Goal: Check status

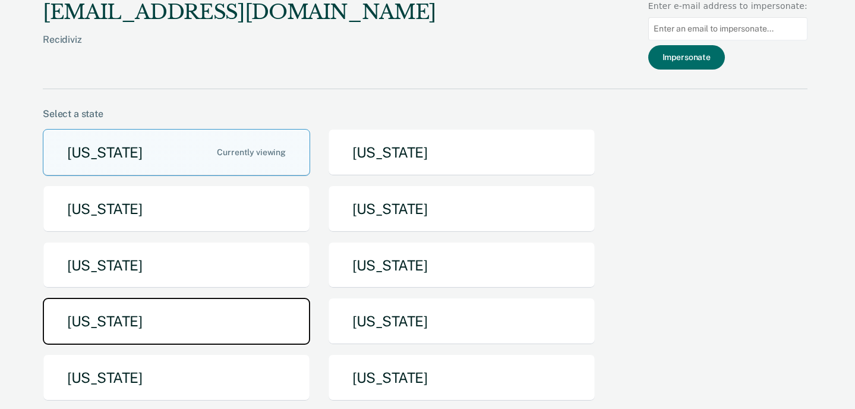
click at [243, 318] on button "[US_STATE]" at bounding box center [176, 321] width 267 height 47
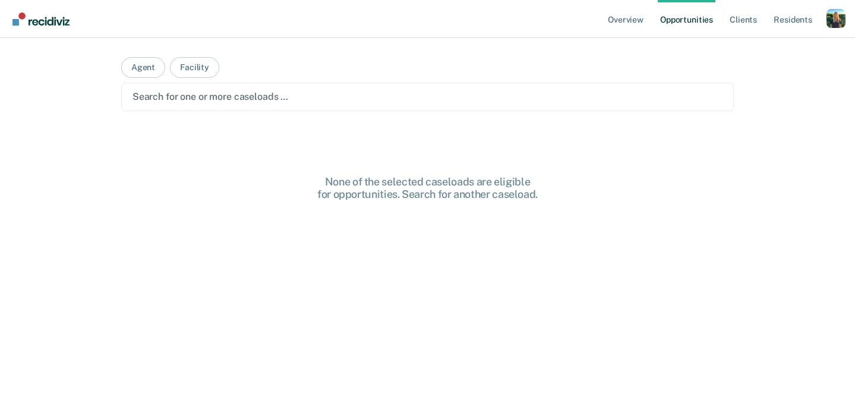
click at [277, 103] on div "Search for one or more caseloads …" at bounding box center [427, 96] width 592 height 16
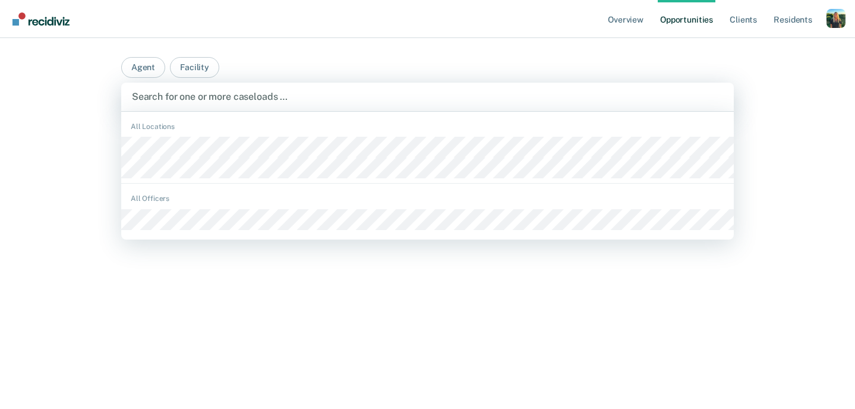
click at [279, 122] on div "All Locations" at bounding box center [427, 126] width 612 height 11
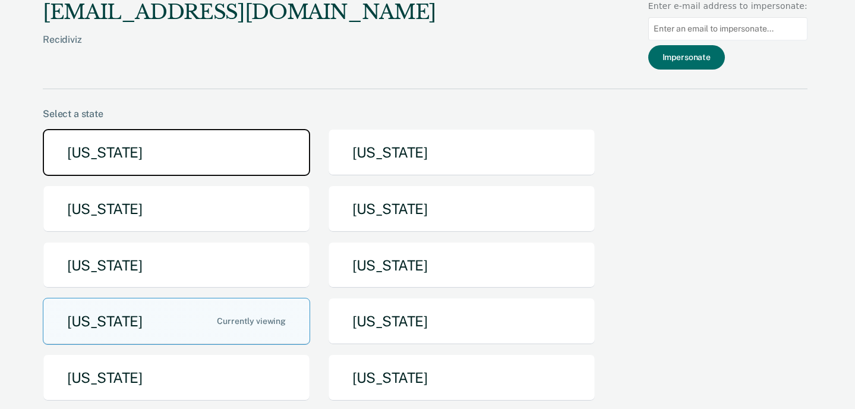
click at [219, 159] on button "[US_STATE]" at bounding box center [176, 152] width 267 height 47
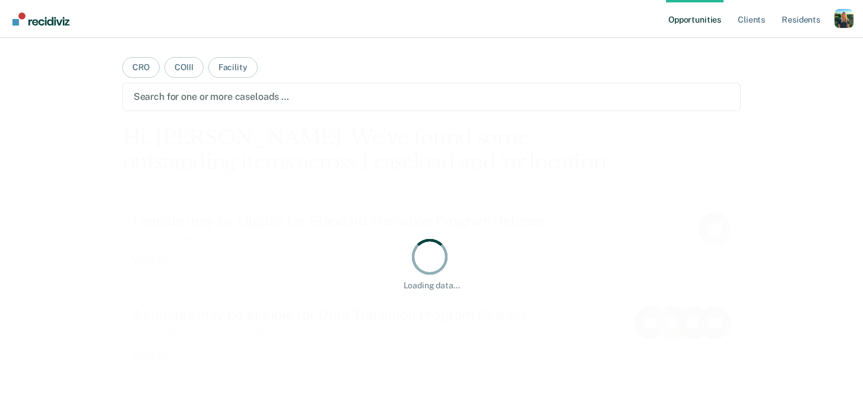
click at [295, 84] on div "Search for one or more caseloads …" at bounding box center [431, 97] width 619 height 29
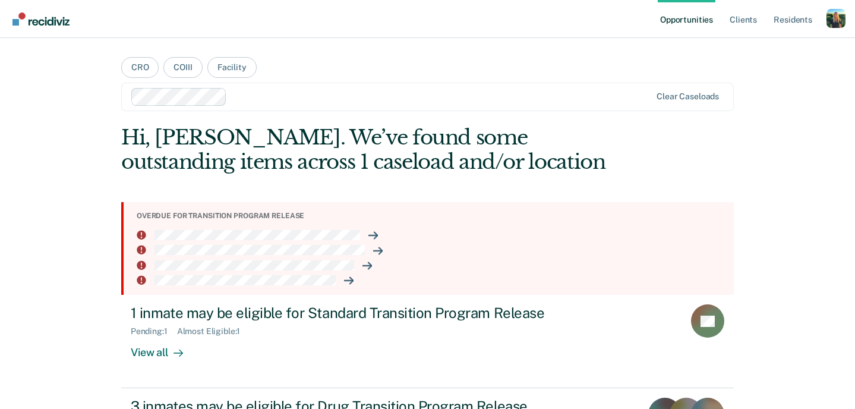
scroll to position [73, 0]
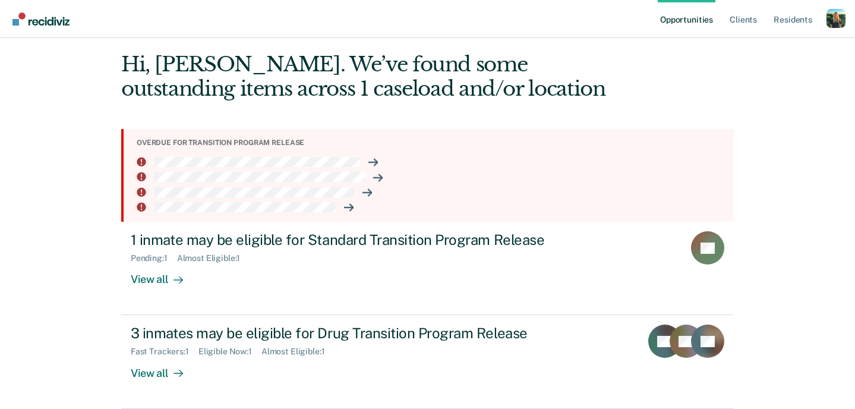
scroll to position [2, 0]
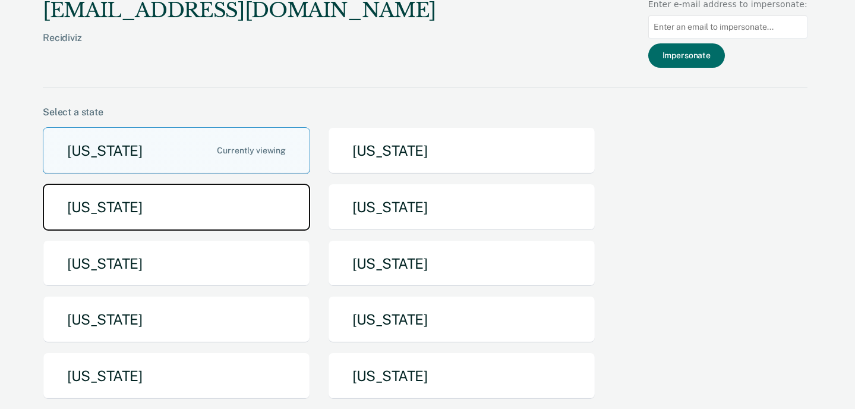
click at [249, 223] on button "[US_STATE]" at bounding box center [176, 206] width 267 height 47
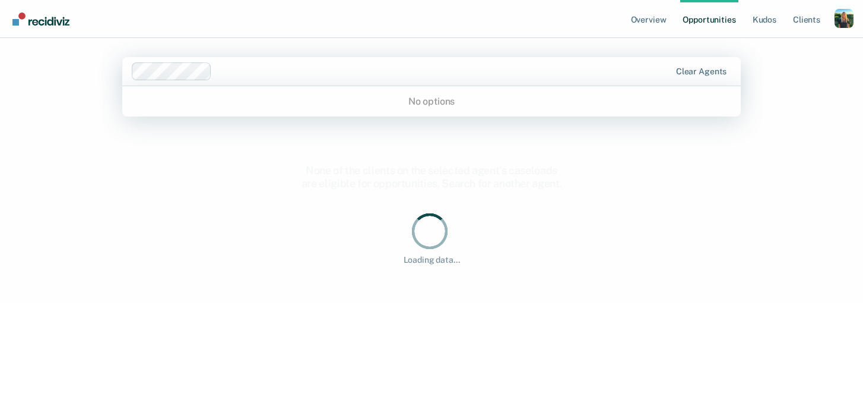
click at [303, 78] on div at bounding box center [402, 71] width 540 height 18
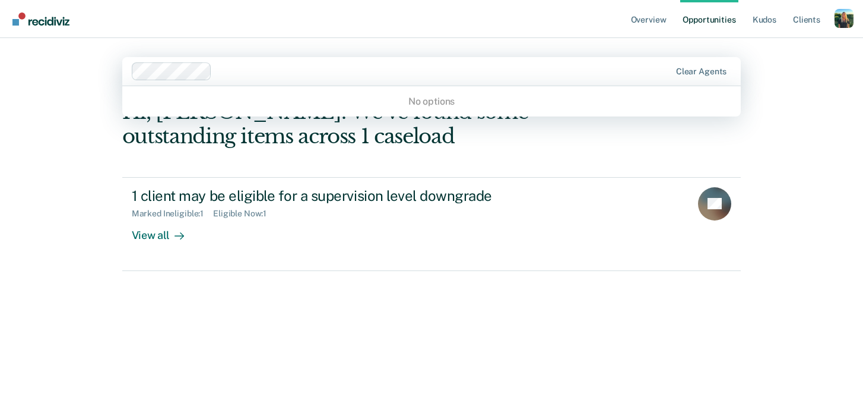
click at [103, 204] on div "Overview Opportunities Kudos Client s Profile How it works Log Out 0 results av…" at bounding box center [431, 204] width 863 height 409
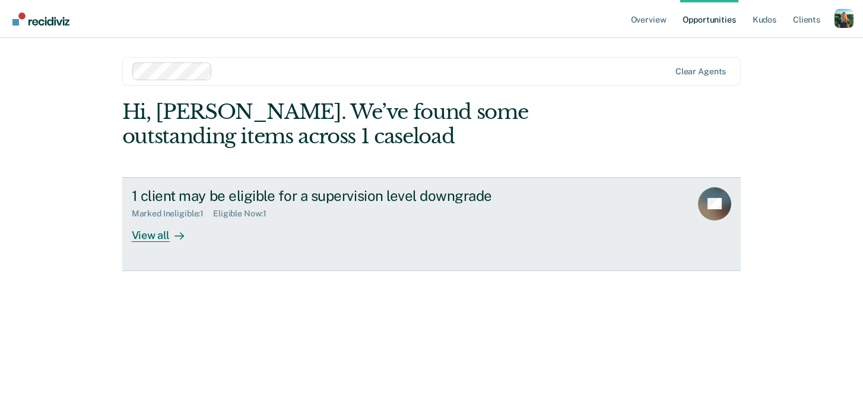
click at [176, 208] on div "Marked Ineligible : 1 Eligible Now : 1" at bounding box center [340, 211] width 417 height 15
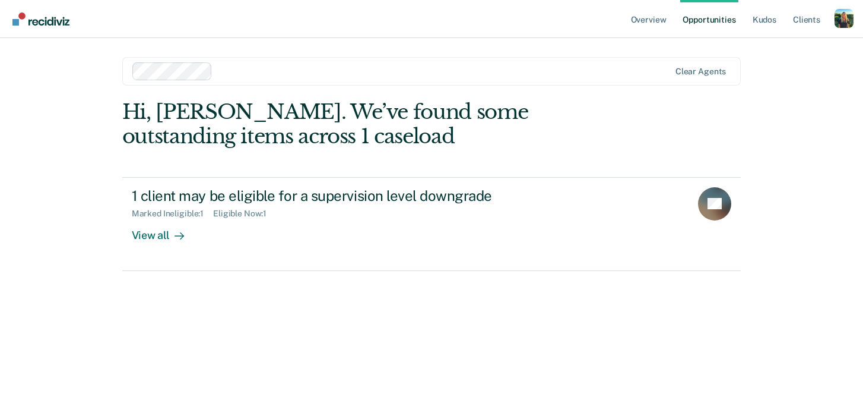
click at [445, 103] on div "Hi, Lauren. We’ve found some outstanding items across 1 caseload" at bounding box center [369, 124] width 495 height 49
